Goal: Information Seeking & Learning: Learn about a topic

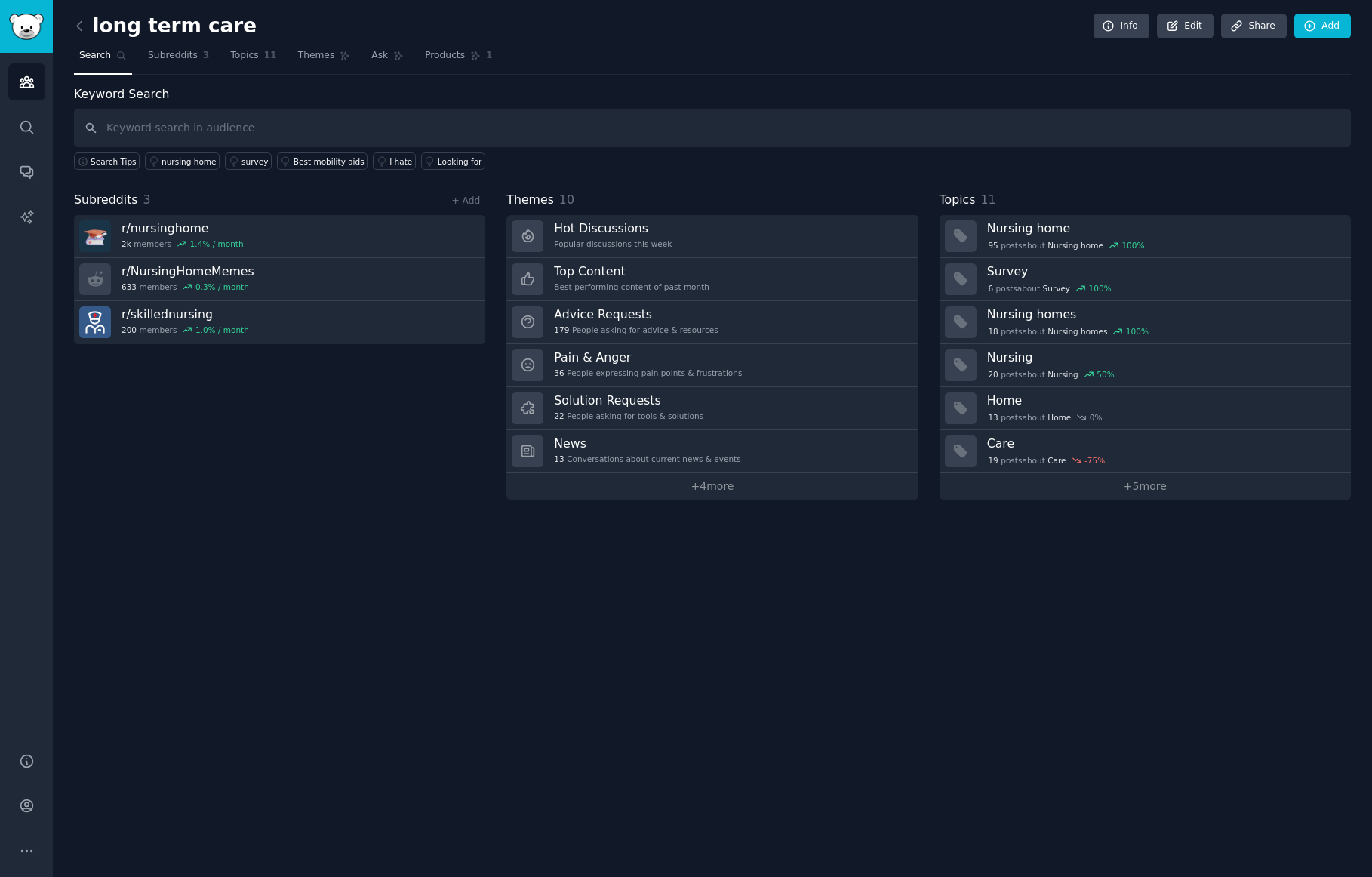
click at [680, 409] on div "Solution Requests 22 People asking for tools & solutions" at bounding box center [629, 408] width 150 height 32
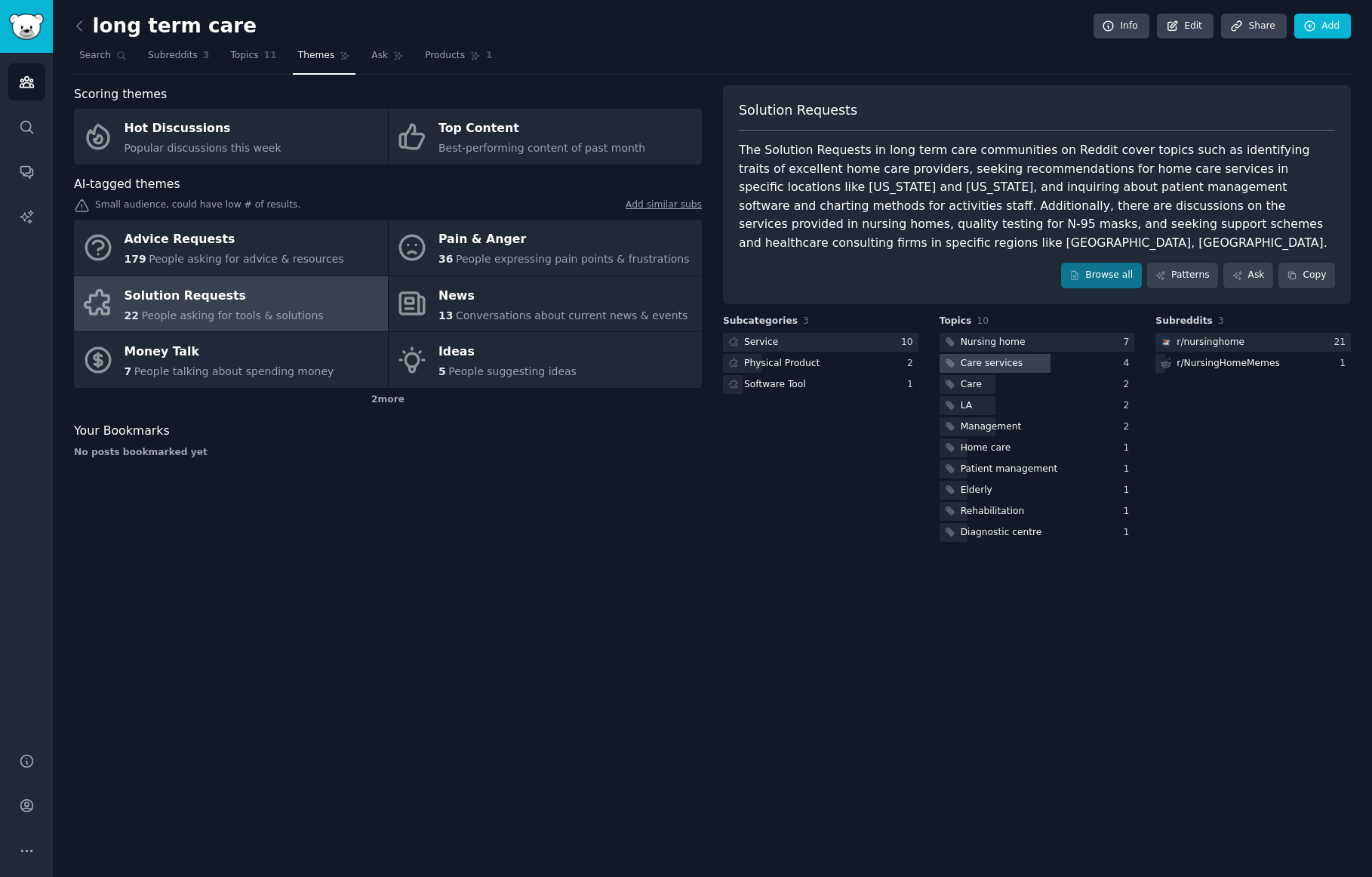
click at [1014, 357] on div "Care services" at bounding box center [992, 363] width 63 height 14
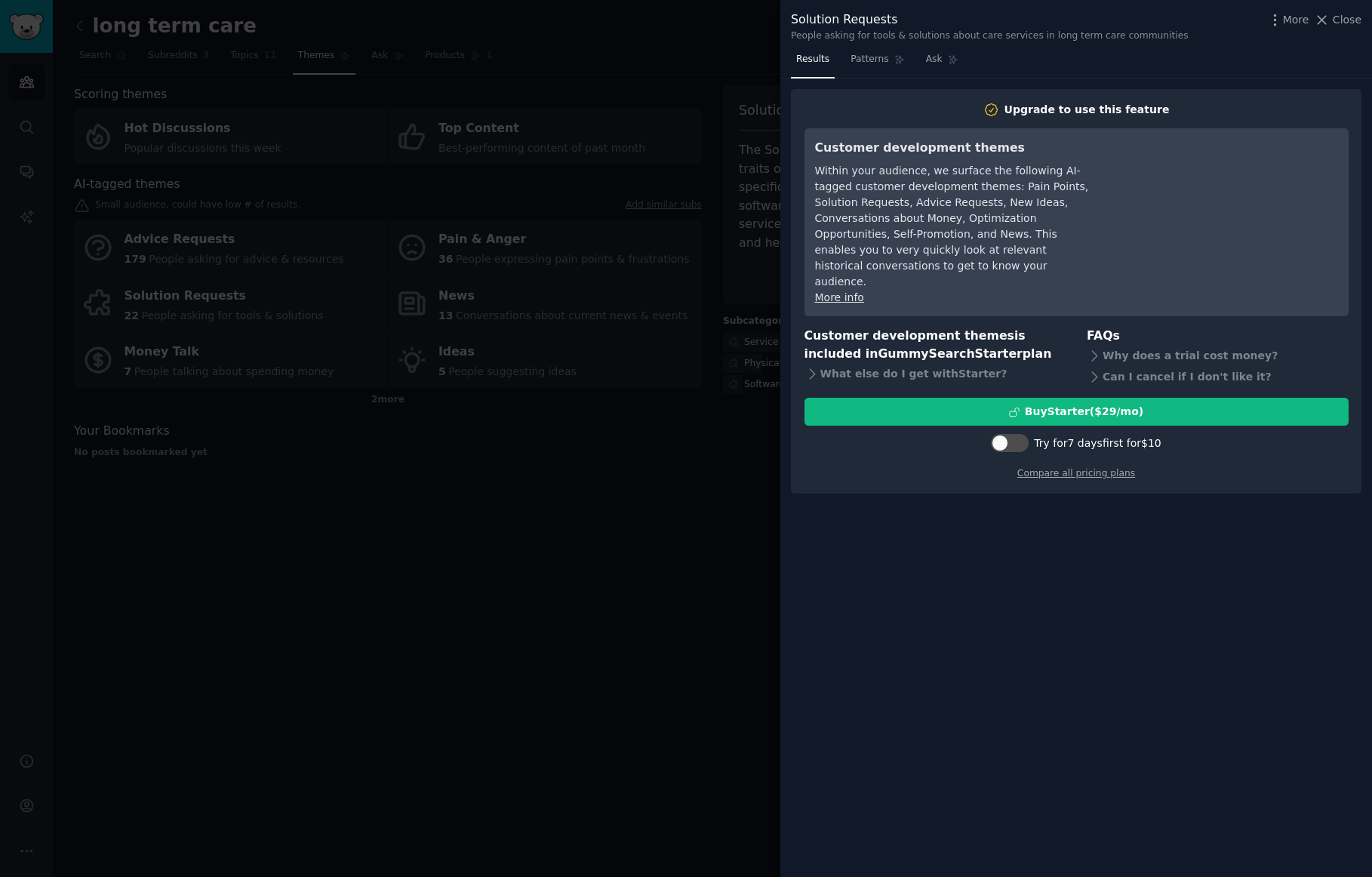
click at [680, 488] on div at bounding box center [686, 438] width 1372 height 877
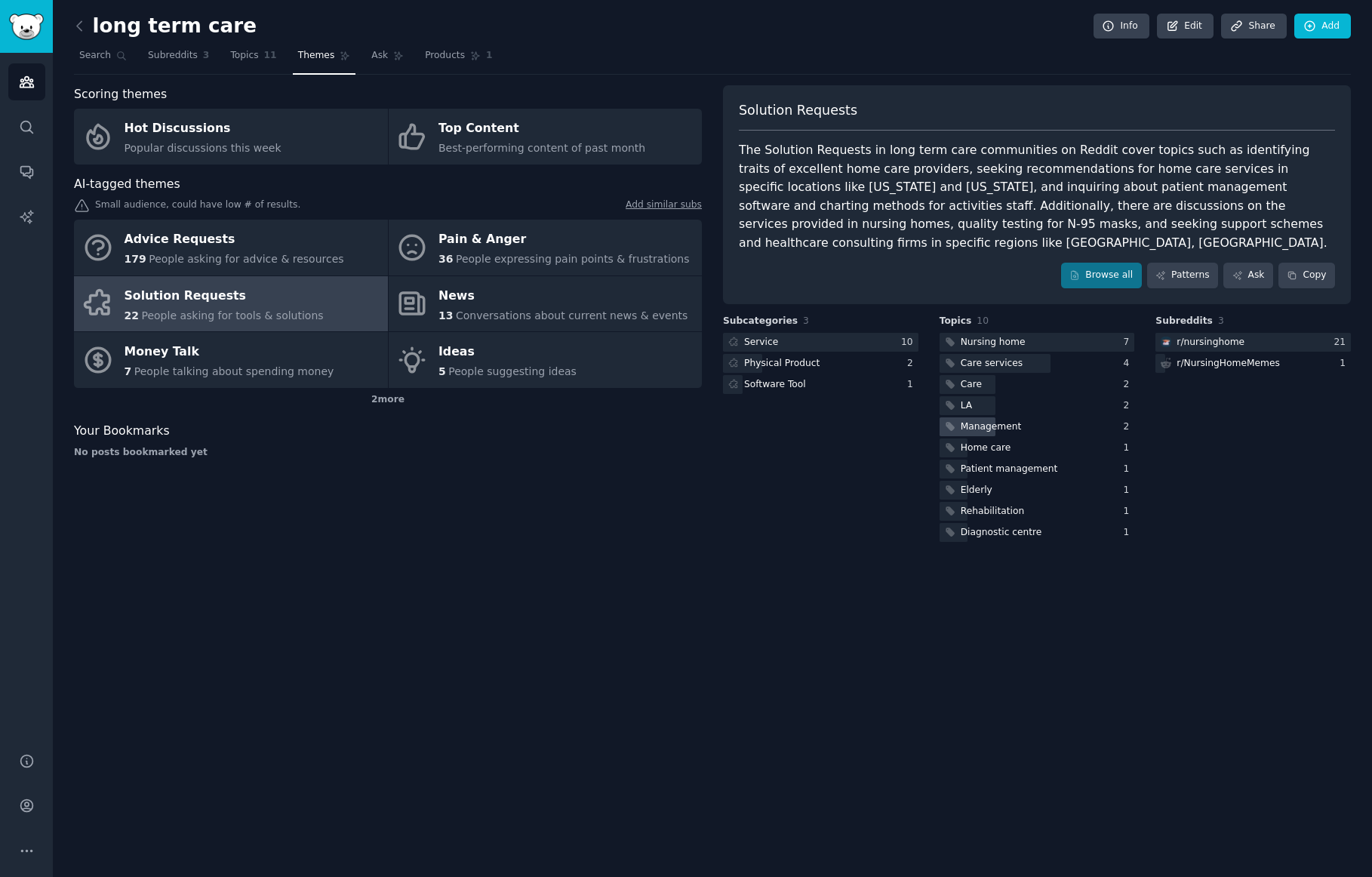
click at [974, 421] on div "Management" at bounding box center [991, 427] width 61 height 14
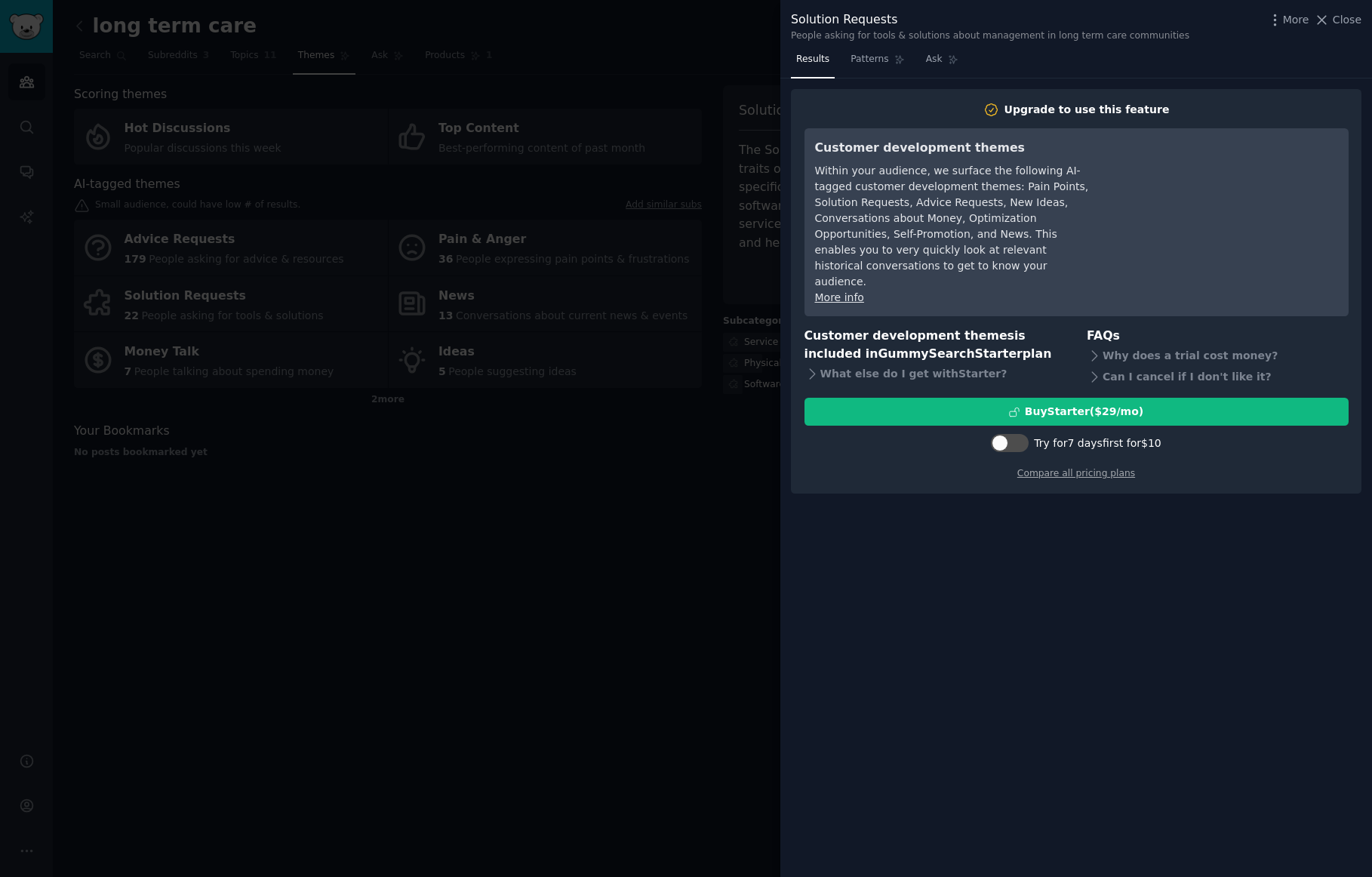
click at [677, 494] on div at bounding box center [686, 438] width 1372 height 877
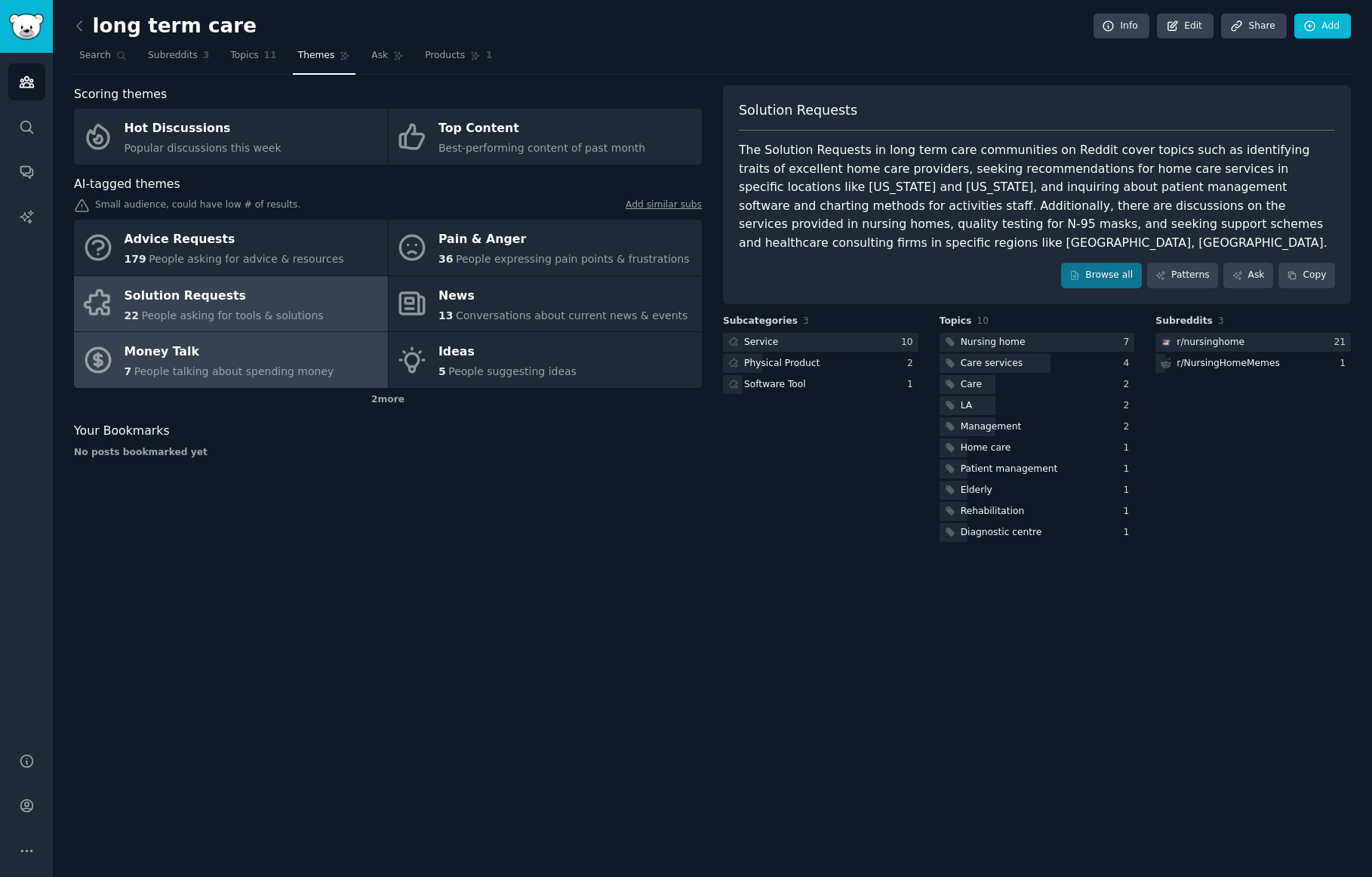
click at [157, 372] on span "People talking about spending money" at bounding box center [234, 370] width 200 height 12
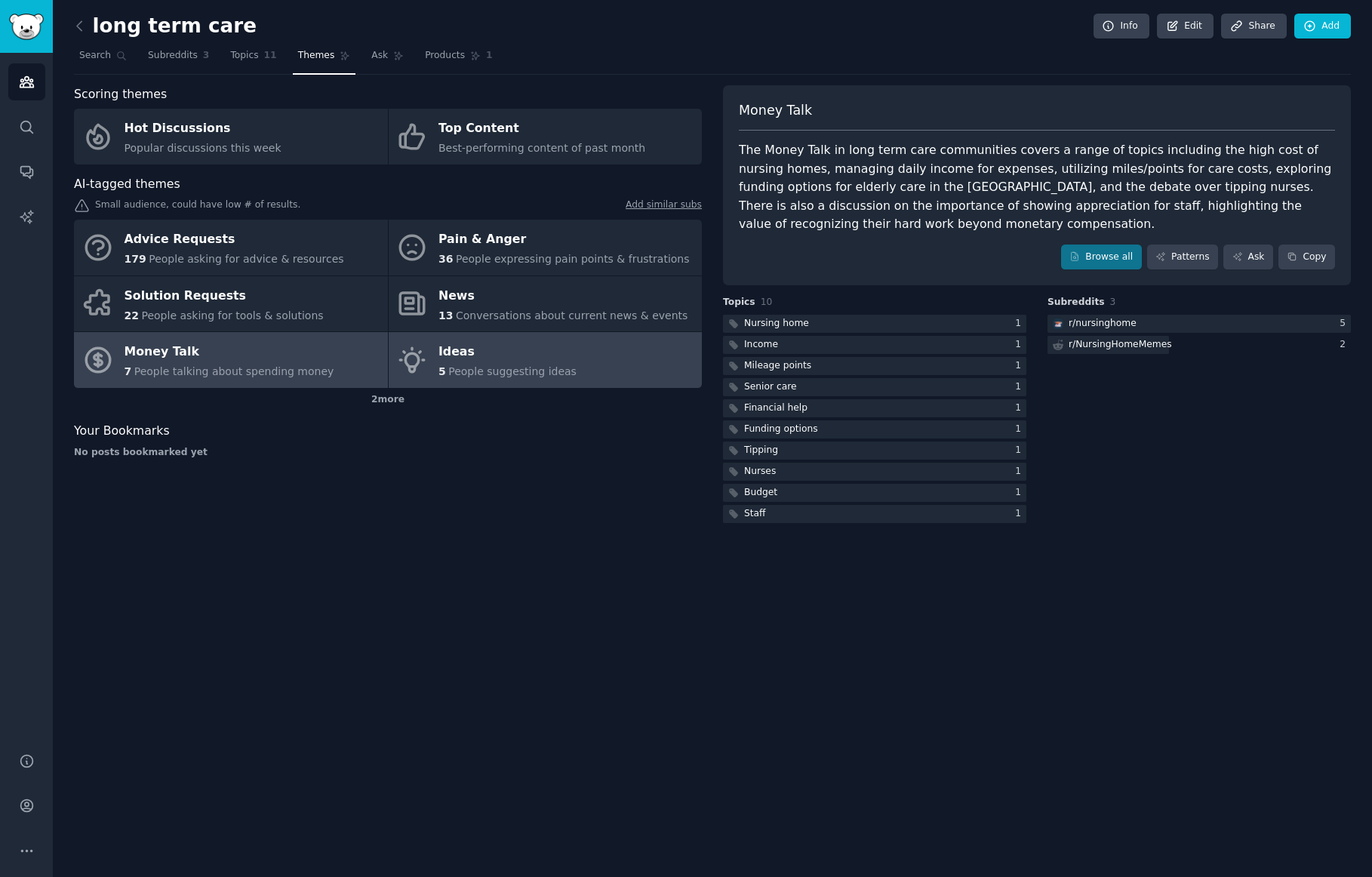
click at [541, 379] on div "5 People suggesting ideas" at bounding box center [507, 372] width 138 height 16
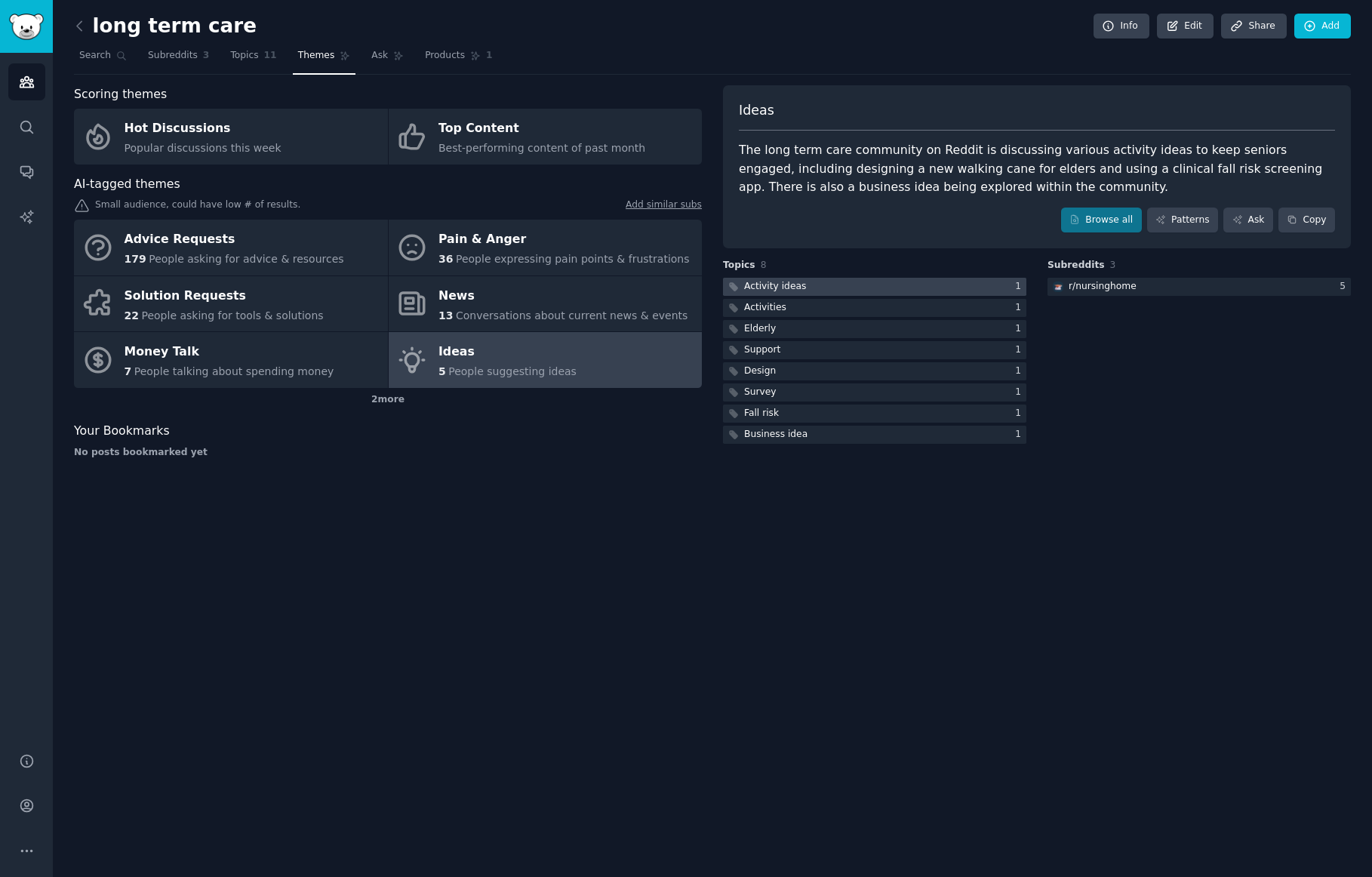
click at [859, 289] on div at bounding box center [875, 287] width 304 height 19
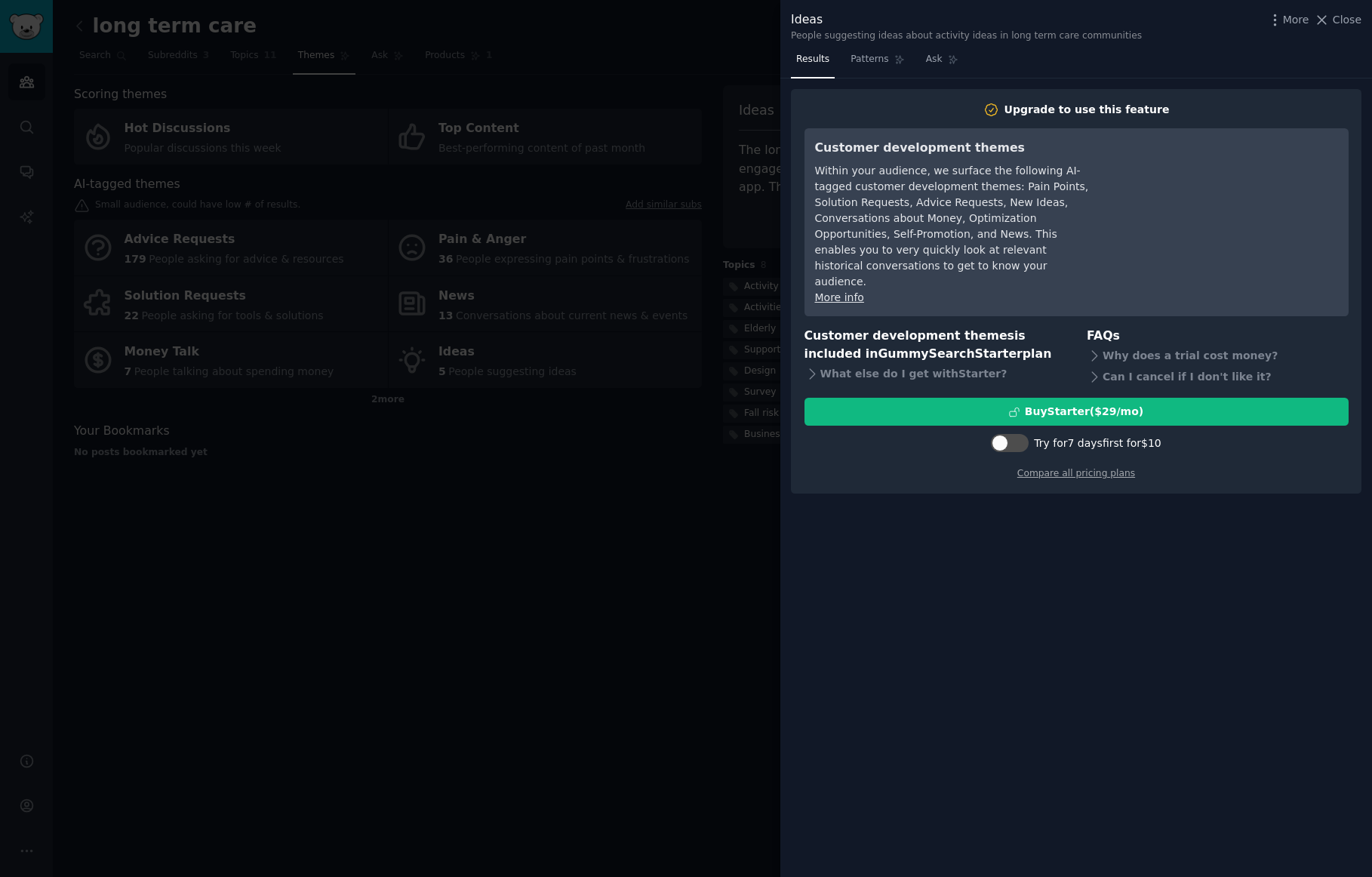
click at [644, 531] on div at bounding box center [686, 438] width 1372 height 877
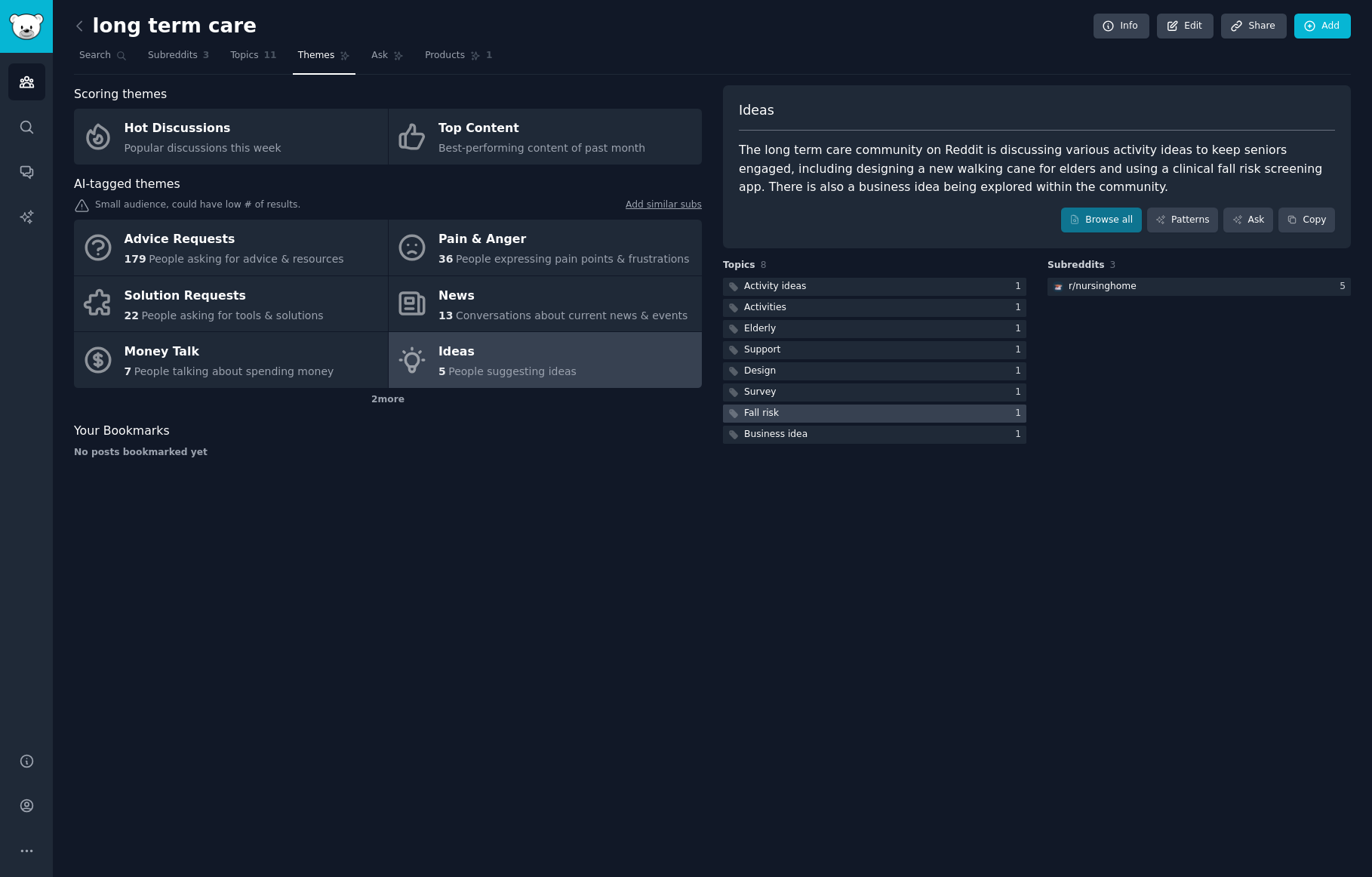
click at [775, 419] on div "Fall risk" at bounding box center [761, 414] width 35 height 14
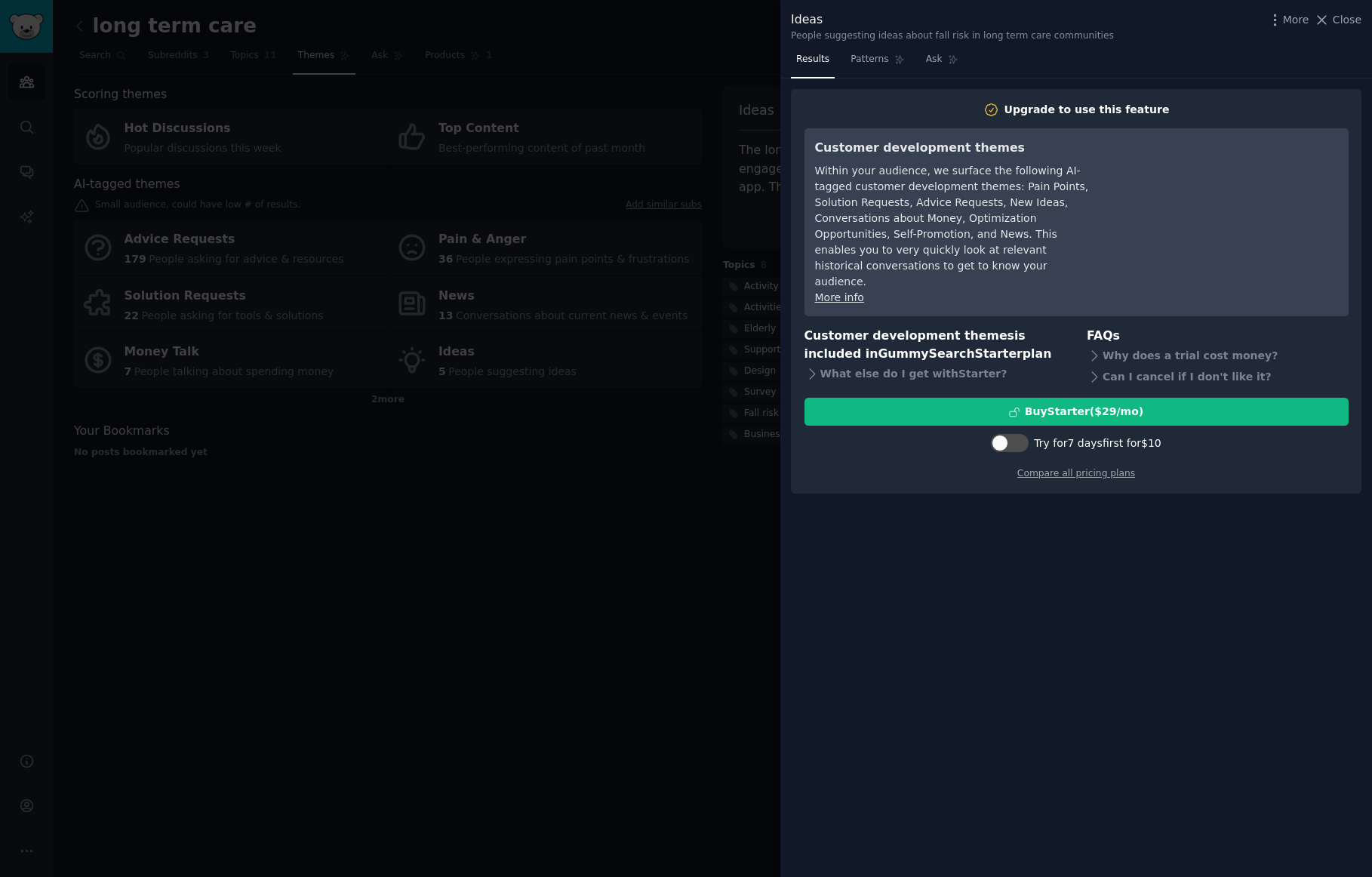
click at [612, 574] on div at bounding box center [686, 438] width 1372 height 877
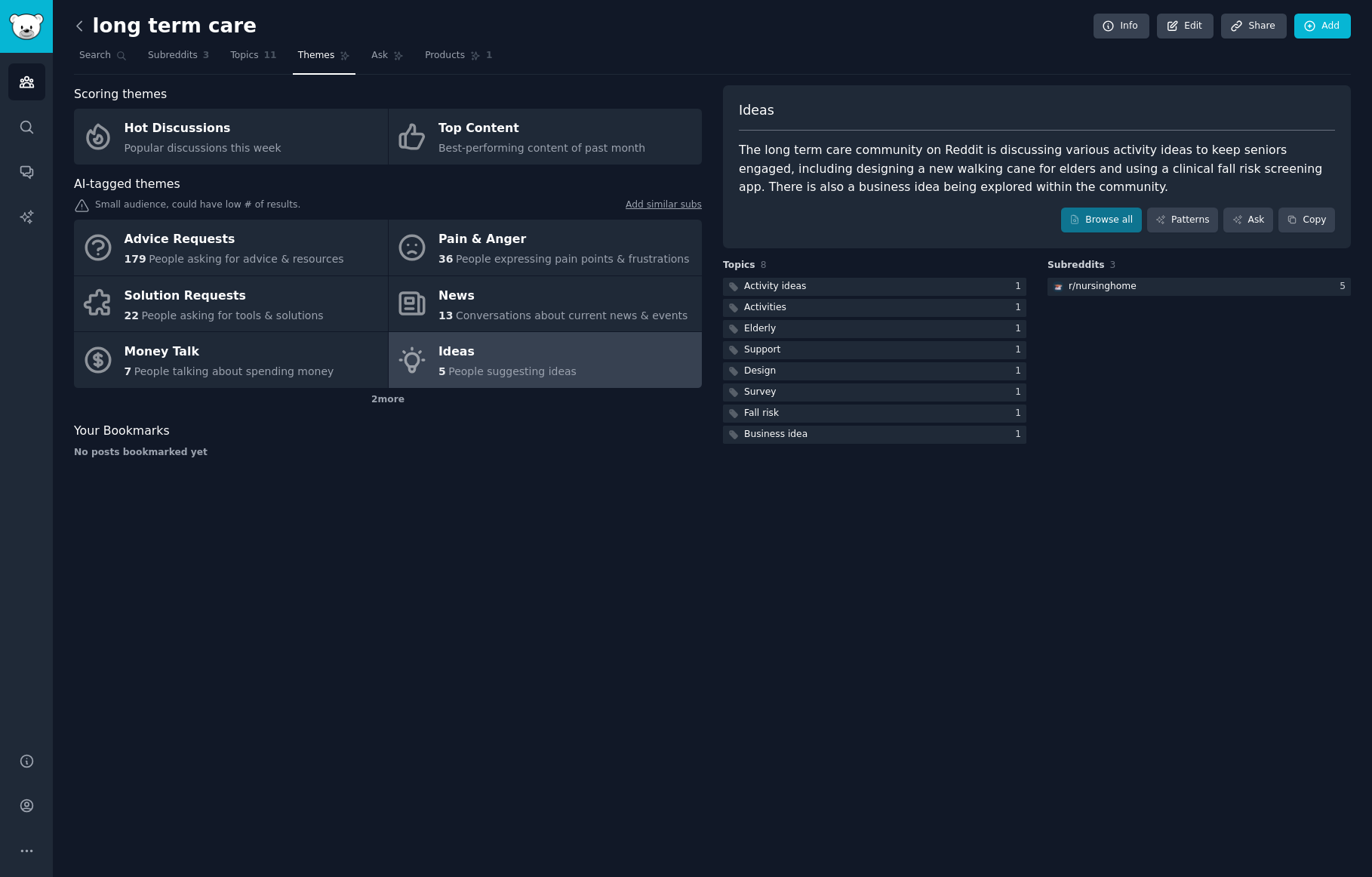
click at [77, 22] on icon at bounding box center [80, 26] width 16 height 16
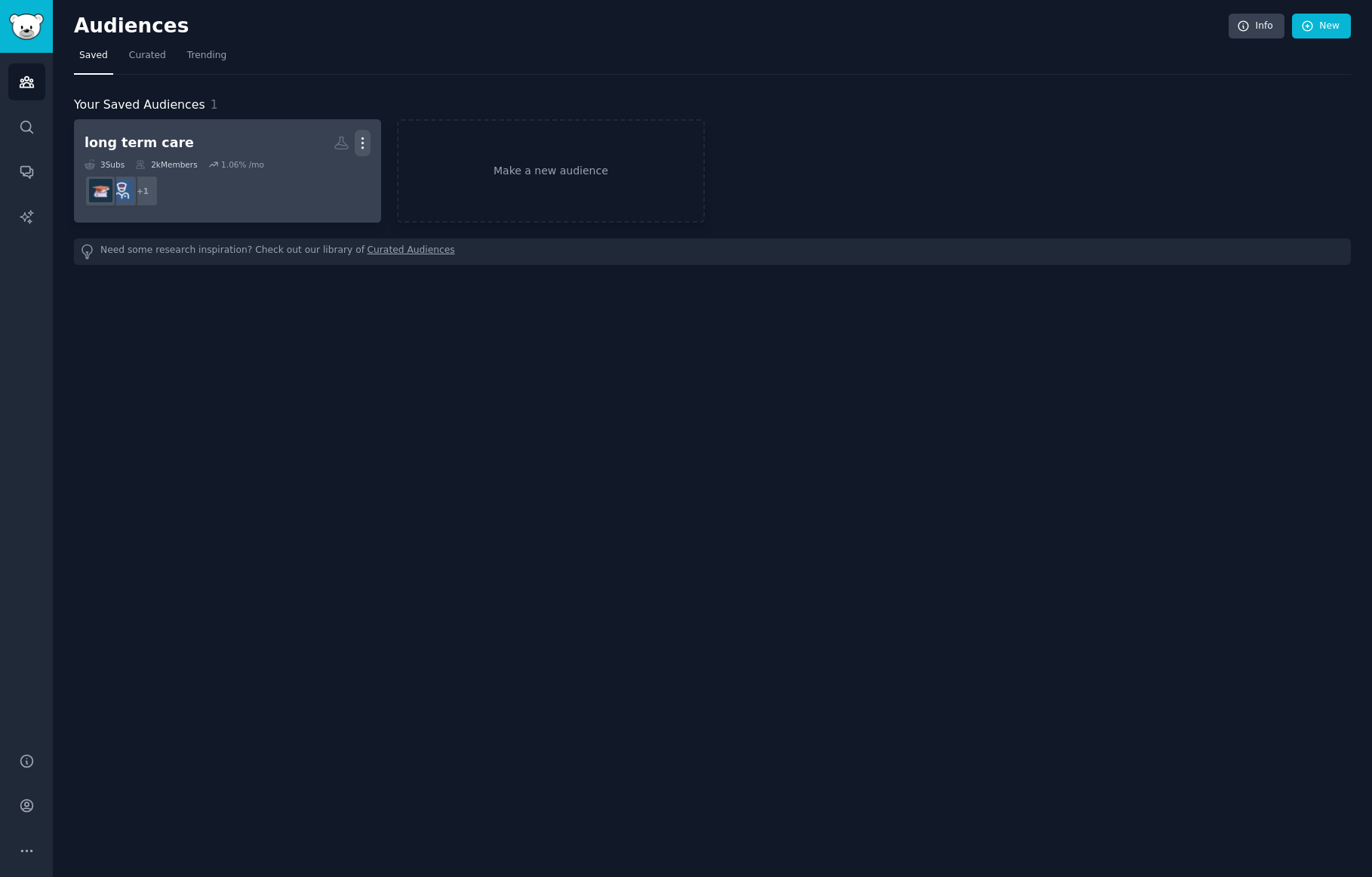
click at [361, 143] on icon "button" at bounding box center [363, 143] width 16 height 16
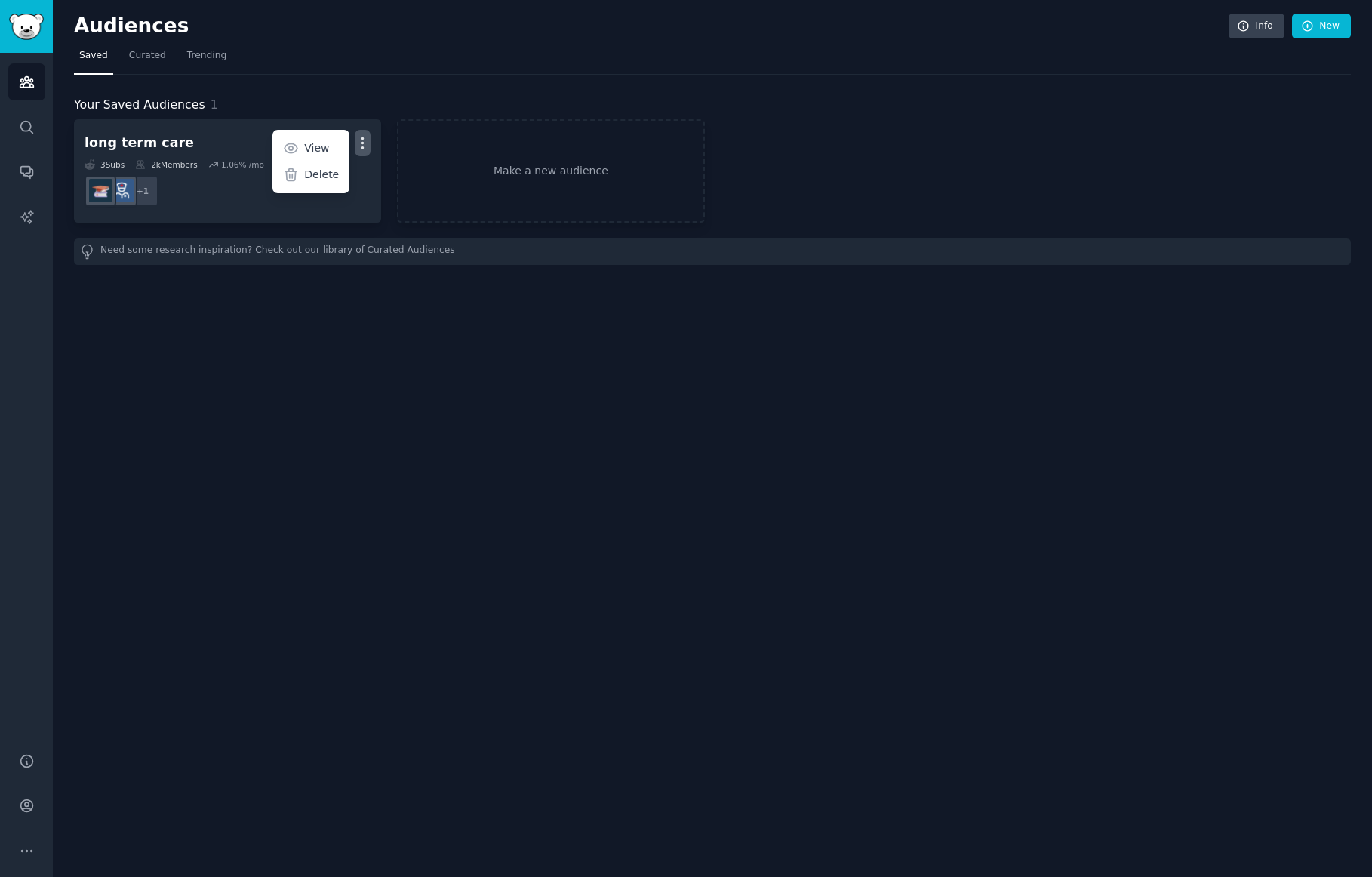
click at [323, 41] on div "Audiences Info New" at bounding box center [712, 29] width 1277 height 31
click at [211, 59] on span "Trending" at bounding box center [207, 55] width 40 height 14
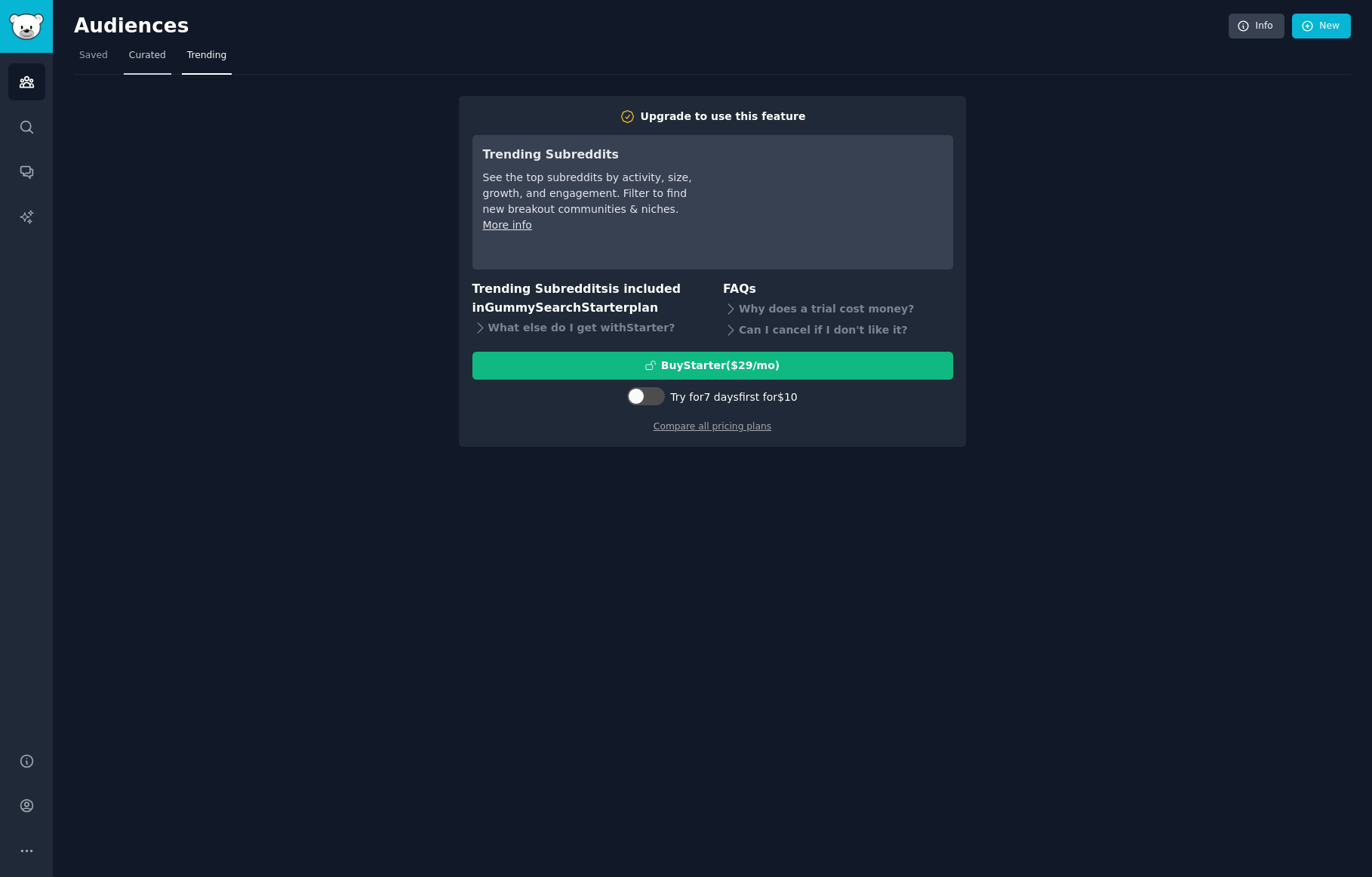
click at [160, 56] on span "Curated" at bounding box center [147, 55] width 37 height 14
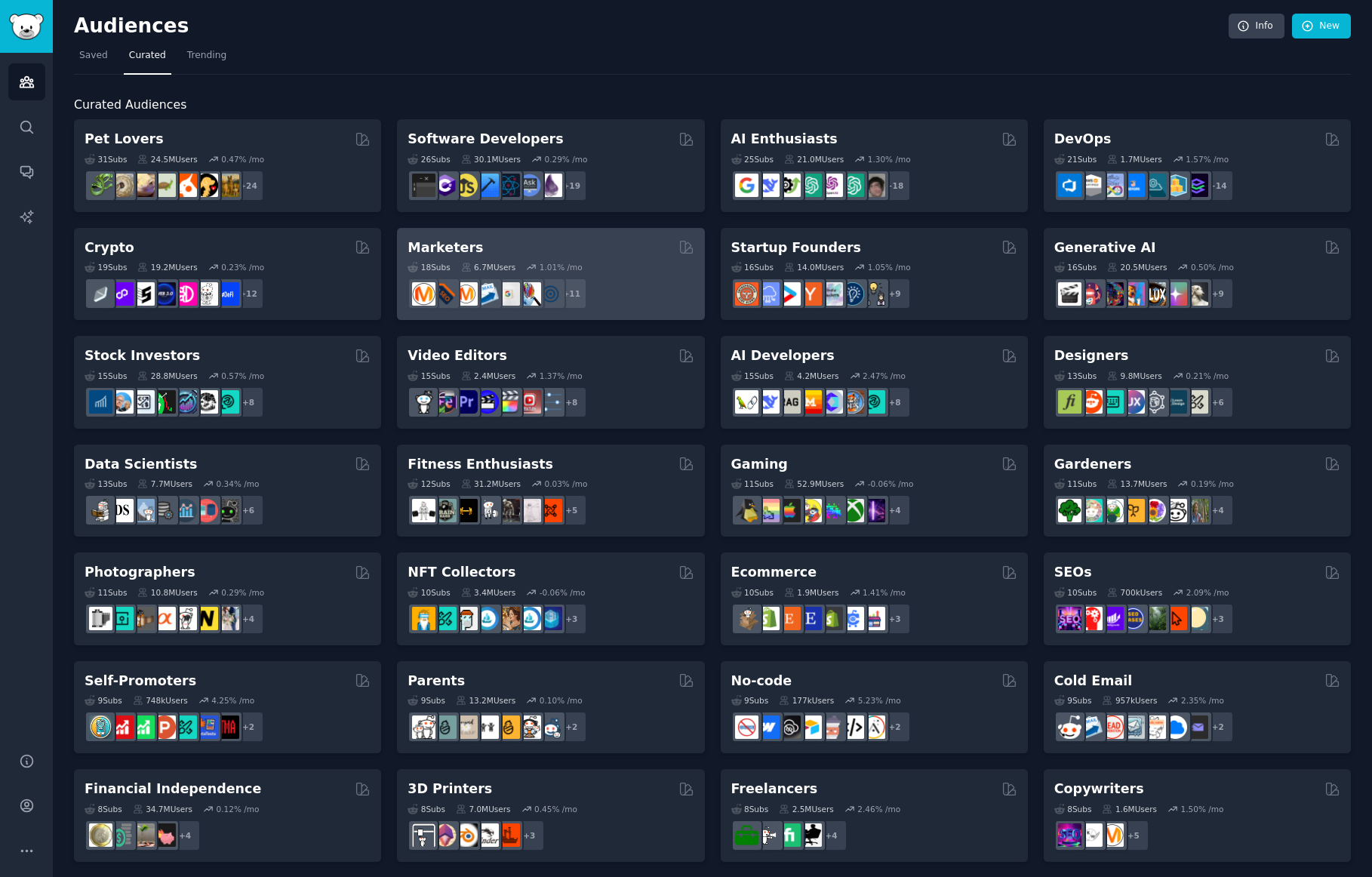
click at [635, 277] on div "18 Sub s 6.7M Users 1.01 % /mo + 11" at bounding box center [550, 283] width 286 height 53
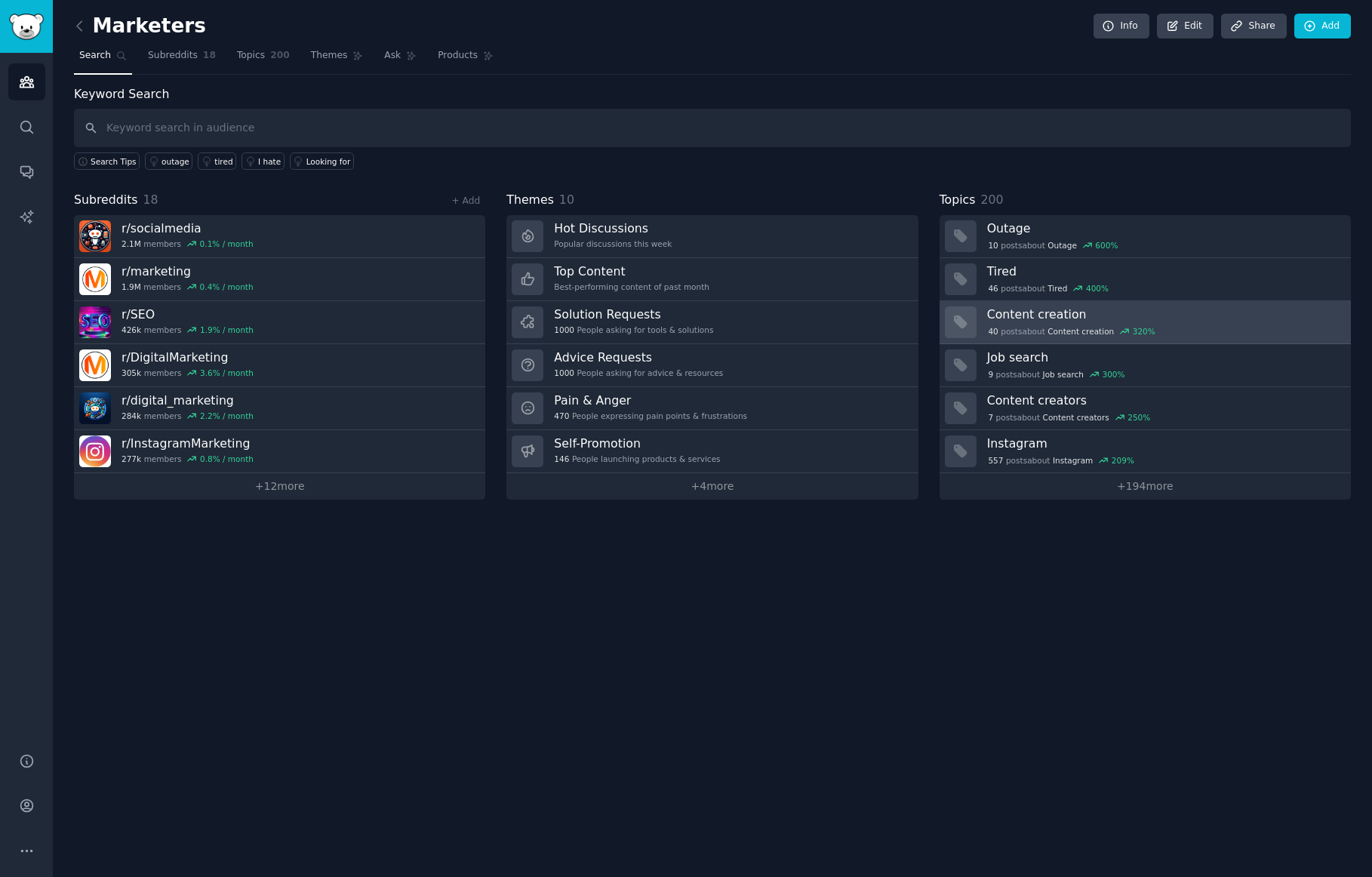
click at [1053, 315] on h3 "Content creation" at bounding box center [1164, 315] width 353 height 16
